Goal: Information Seeking & Learning: Understand process/instructions

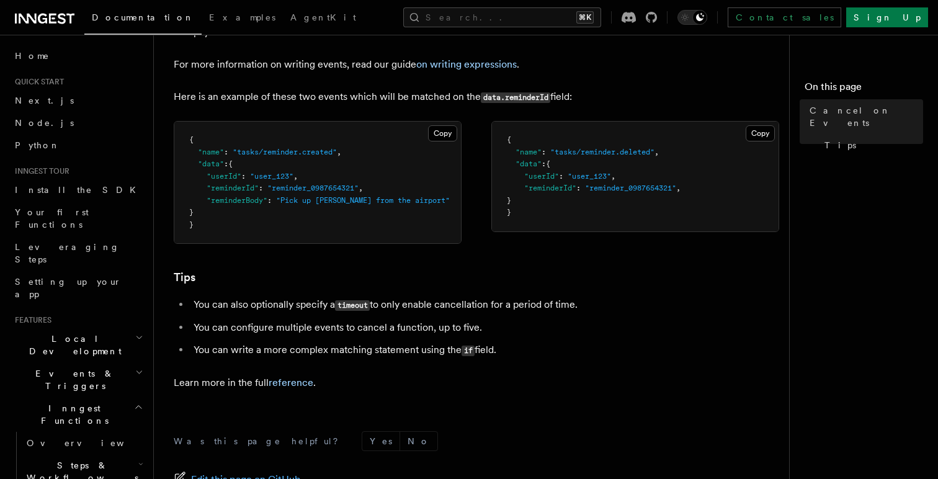
scroll to position [860, 0]
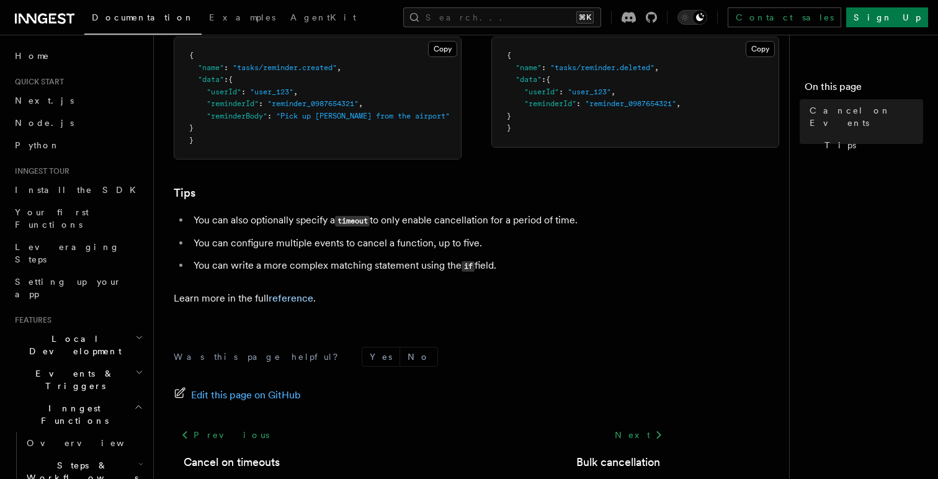
click at [374, 249] on li "You can configure multiple events to cancel a function, up to five." at bounding box center [430, 243] width 480 height 17
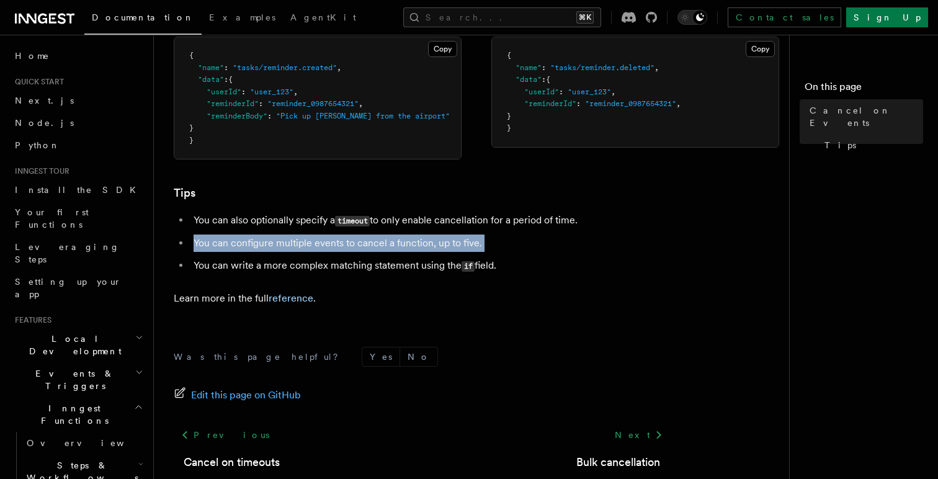
click at [374, 249] on li "You can configure multiple events to cancel a function, up to five." at bounding box center [430, 243] width 480 height 17
click at [492, 248] on li "You can configure multiple events to cancel a function, up to five." at bounding box center [430, 243] width 480 height 17
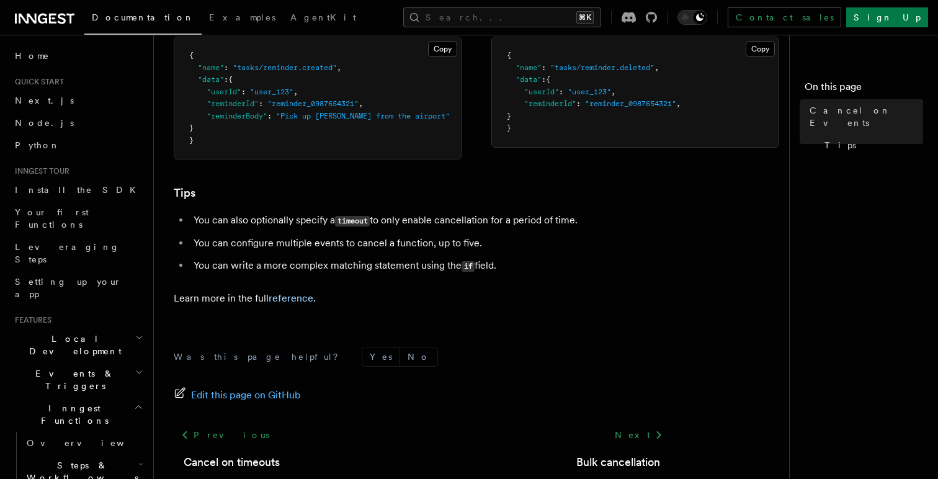
click at [492, 248] on li "You can configure multiple events to cancel a function, up to five." at bounding box center [430, 243] width 480 height 17
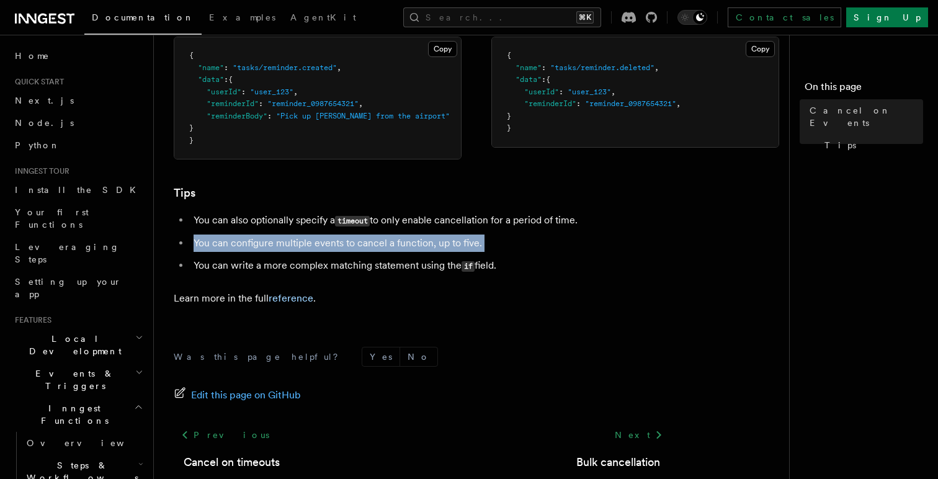
click at [492, 248] on li "You can configure multiple events to cancel a function, up to five." at bounding box center [430, 243] width 480 height 17
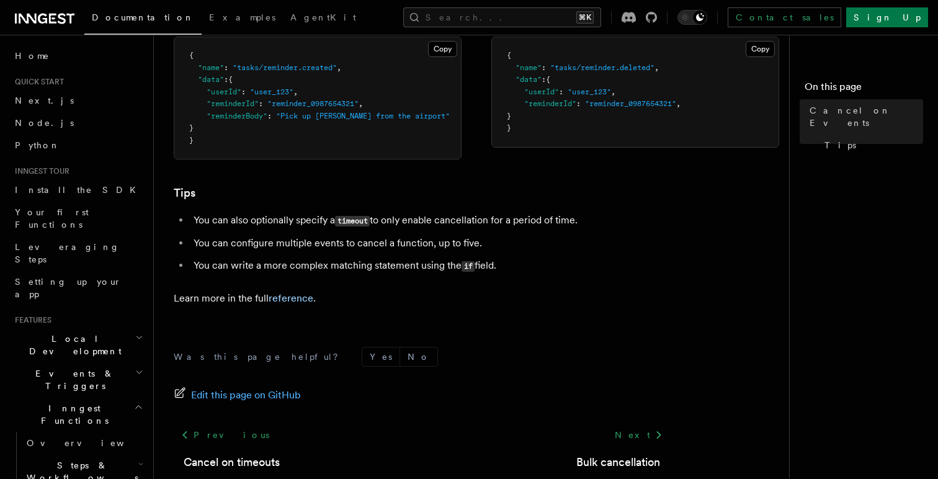
click at [492, 248] on li "You can configure multiple events to cancel a function, up to five." at bounding box center [430, 243] width 480 height 17
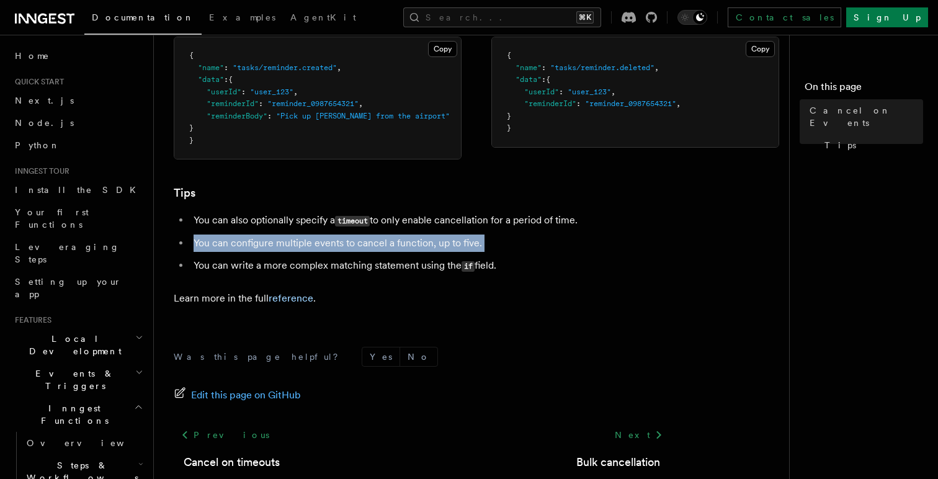
click at [492, 248] on li "You can configure multiple events to cancel a function, up to five." at bounding box center [430, 243] width 480 height 17
